Goal: Share content: Share content

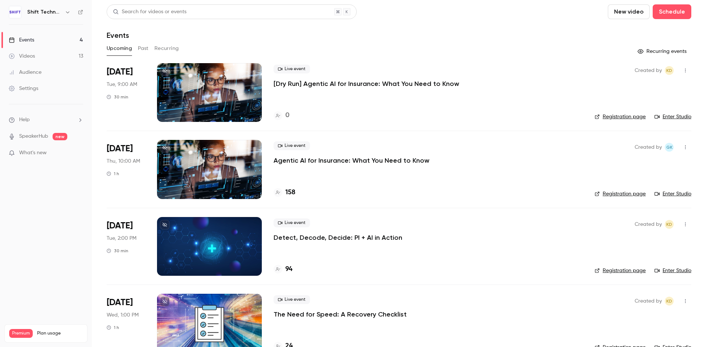
click at [320, 161] on p "Agentic AI for Insurance: What You Need to Know" at bounding box center [351, 160] width 156 height 9
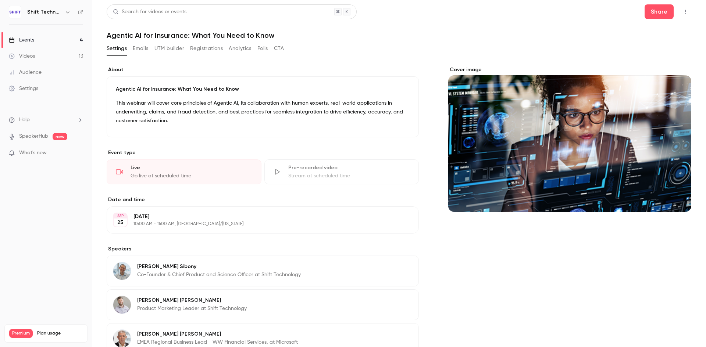
click at [682, 10] on icon "button" at bounding box center [685, 11] width 6 height 5
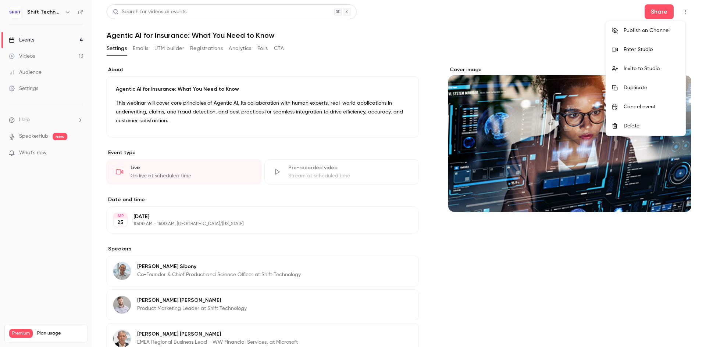
click at [641, 68] on div "Invite to Studio" at bounding box center [651, 68] width 56 height 7
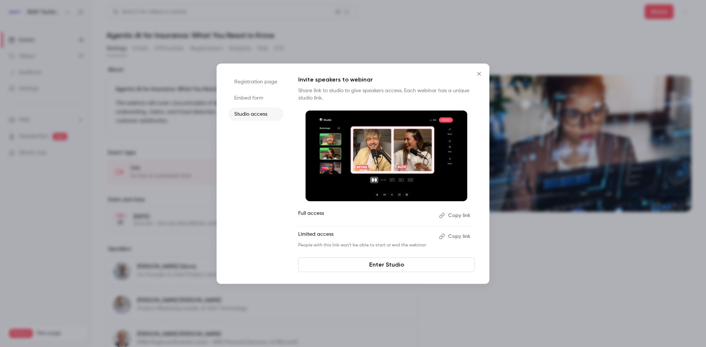
click at [459, 236] on button "Copy link" at bounding box center [455, 237] width 39 height 12
click at [463, 216] on button "Copy link" at bounding box center [455, 216] width 39 height 12
click at [479, 74] on icon "Close" at bounding box center [478, 74] width 9 height 6
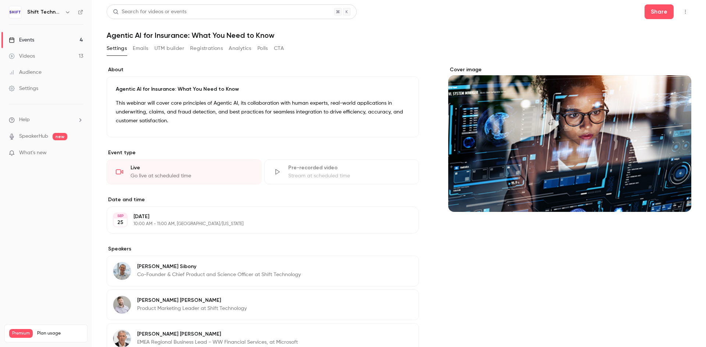
click at [682, 13] on icon "button" at bounding box center [685, 11] width 6 height 5
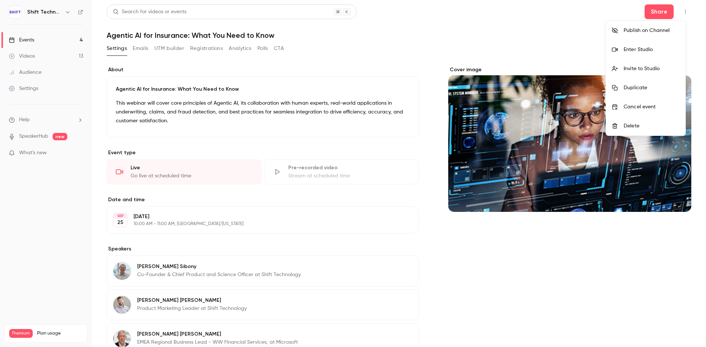
click at [644, 67] on div "Invite to Studio" at bounding box center [651, 68] width 56 height 7
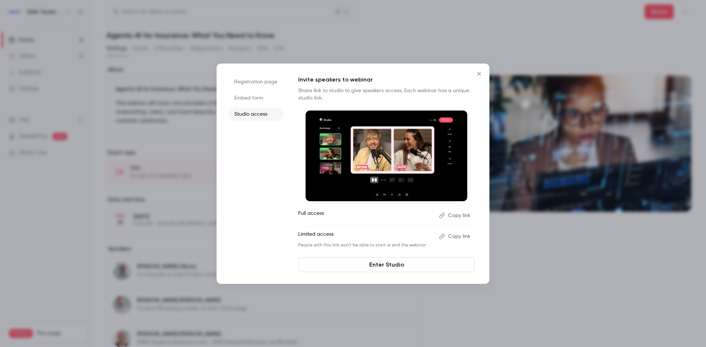
click at [463, 237] on button "Copy link" at bounding box center [455, 237] width 39 height 12
click at [460, 215] on button "Copy link" at bounding box center [455, 216] width 39 height 12
